Goal: Communication & Community: Participate in discussion

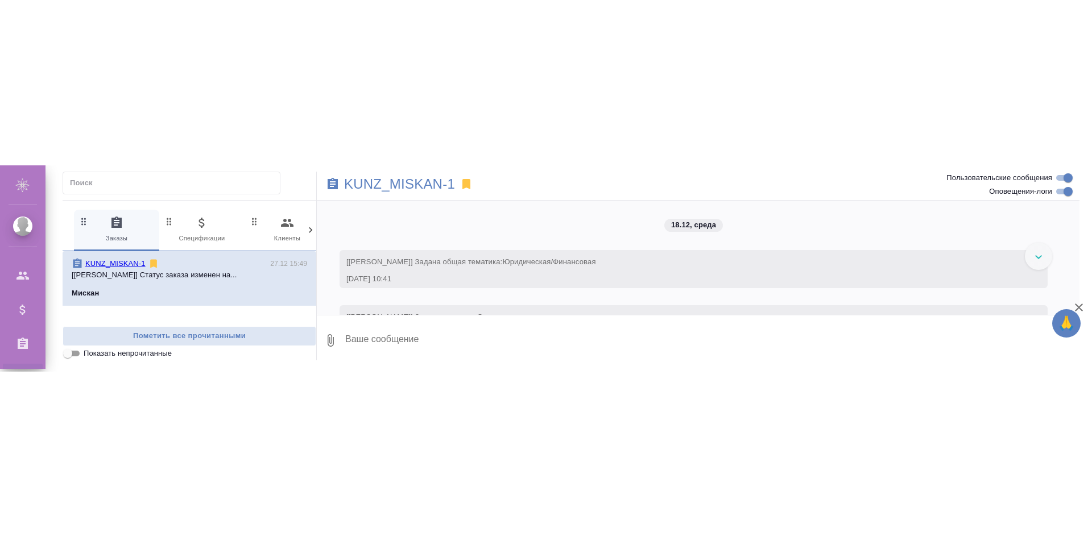
scroll to position [22172, 0]
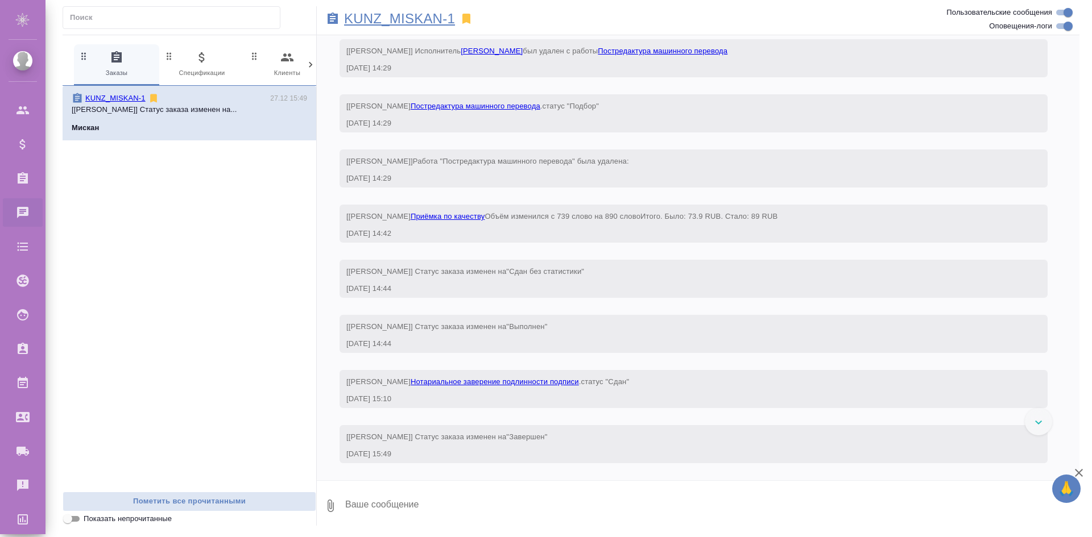
click at [411, 36] on div "18.12, [DATE] [[PERSON_NAME]] Задана общая тематика: Юридическая/Финансовая [DA…" at bounding box center [698, 257] width 763 height 445
click at [409, 19] on p "KUNZ_MISKAN-1" at bounding box center [399, 18] width 111 height 11
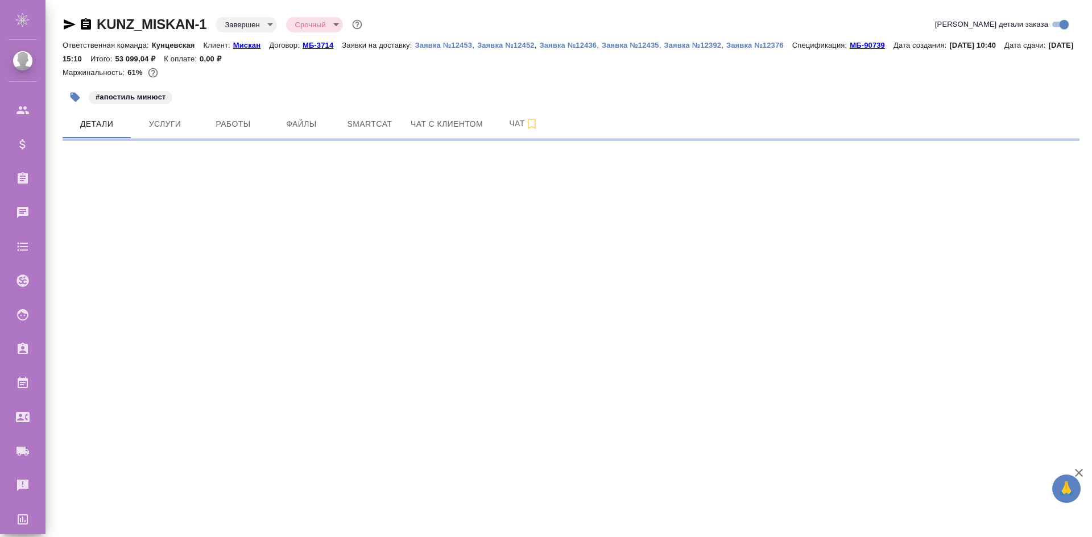
select select "RU"
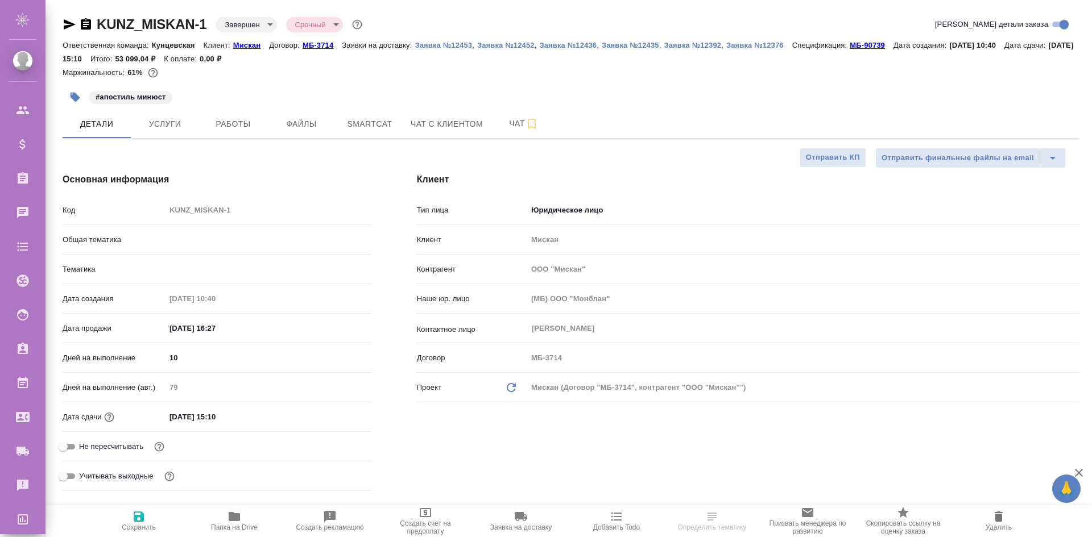
type textarea "x"
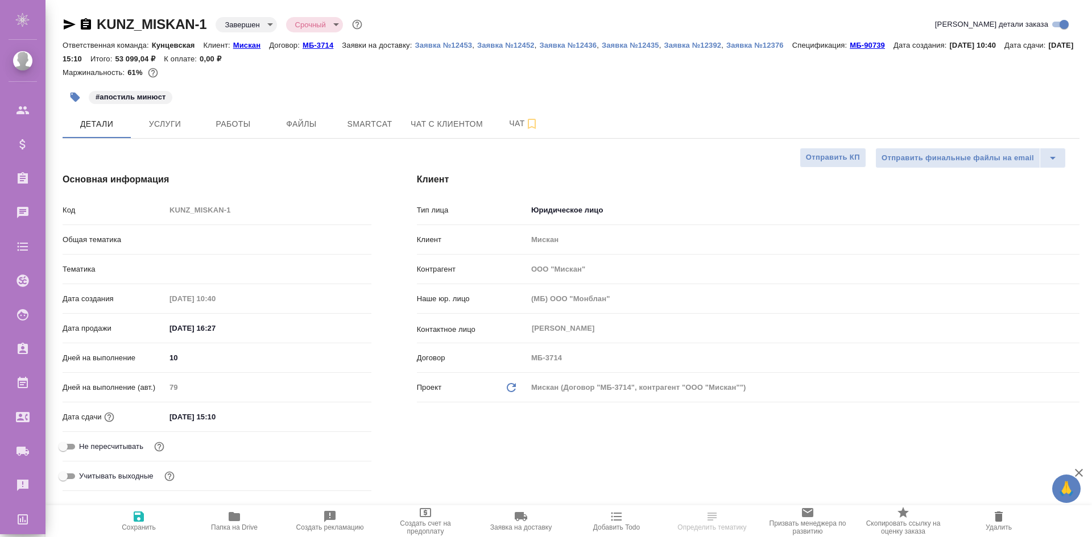
type textarea "x"
type input "[PERSON_NAME]"
type input "Веселова Юлия"
click at [1083, 469] on icon "button" at bounding box center [1079, 473] width 14 height 14
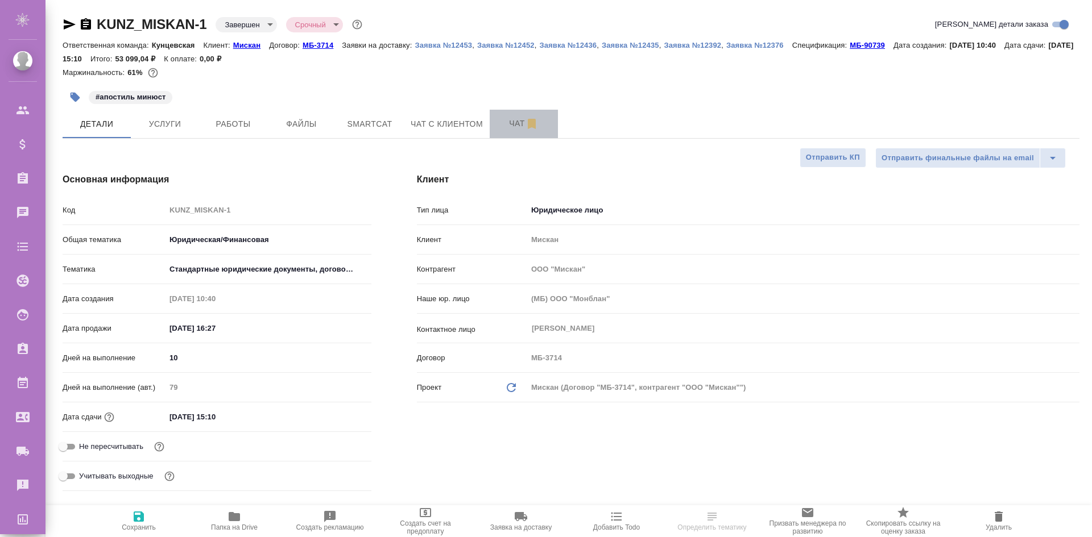
click at [509, 120] on span "Чат" at bounding box center [523, 124] width 55 height 14
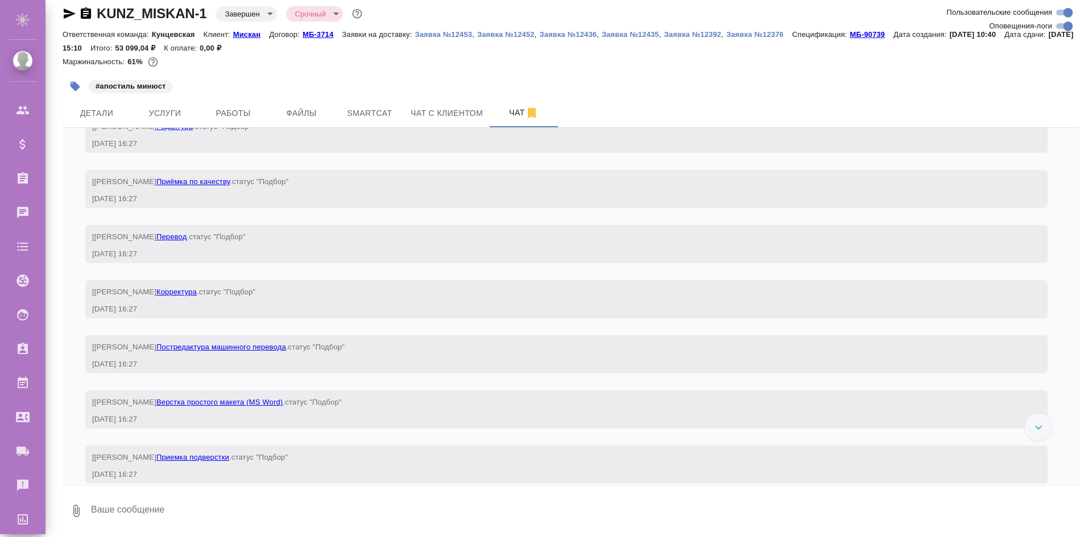
scroll to position [1877, 0]
